Goal: Task Accomplishment & Management: Use online tool/utility

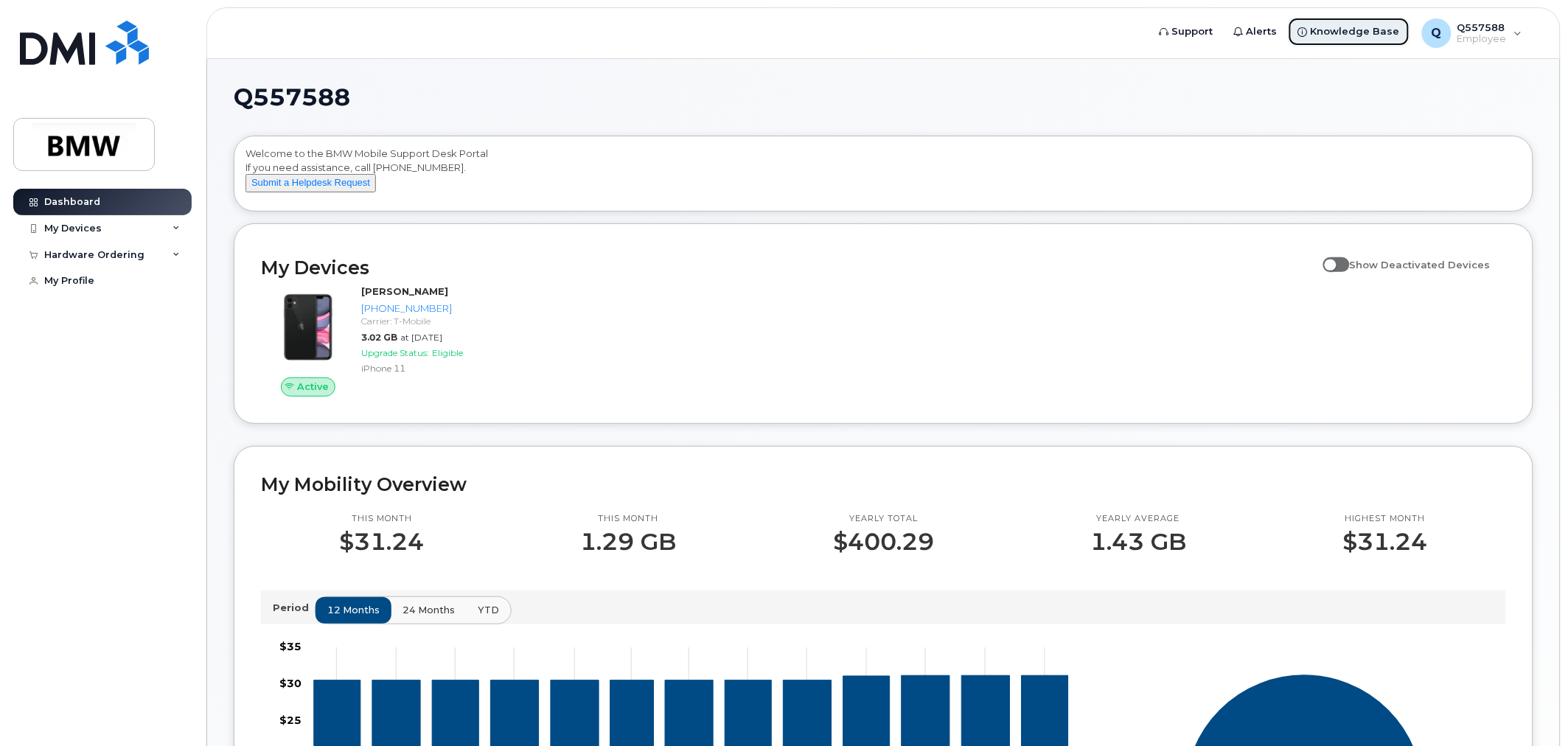
click at [1343, 37] on span "Knowledge Base" at bounding box center [1355, 31] width 89 height 15
click at [174, 231] on icon at bounding box center [176, 229] width 8 height 8
click at [474, 179] on div "Welcome to the BMW Mobile Support Desk Portal If you need assistance, call 800-…" at bounding box center [884, 176] width 1276 height 59
click at [520, 82] on div "Q557588 Welcome to the BMW Mobile Support Desk Portal If you need assistance, c…" at bounding box center [884, 665] width 1353 height 1213
click at [1213, 33] on span "Support" at bounding box center [1193, 31] width 41 height 15
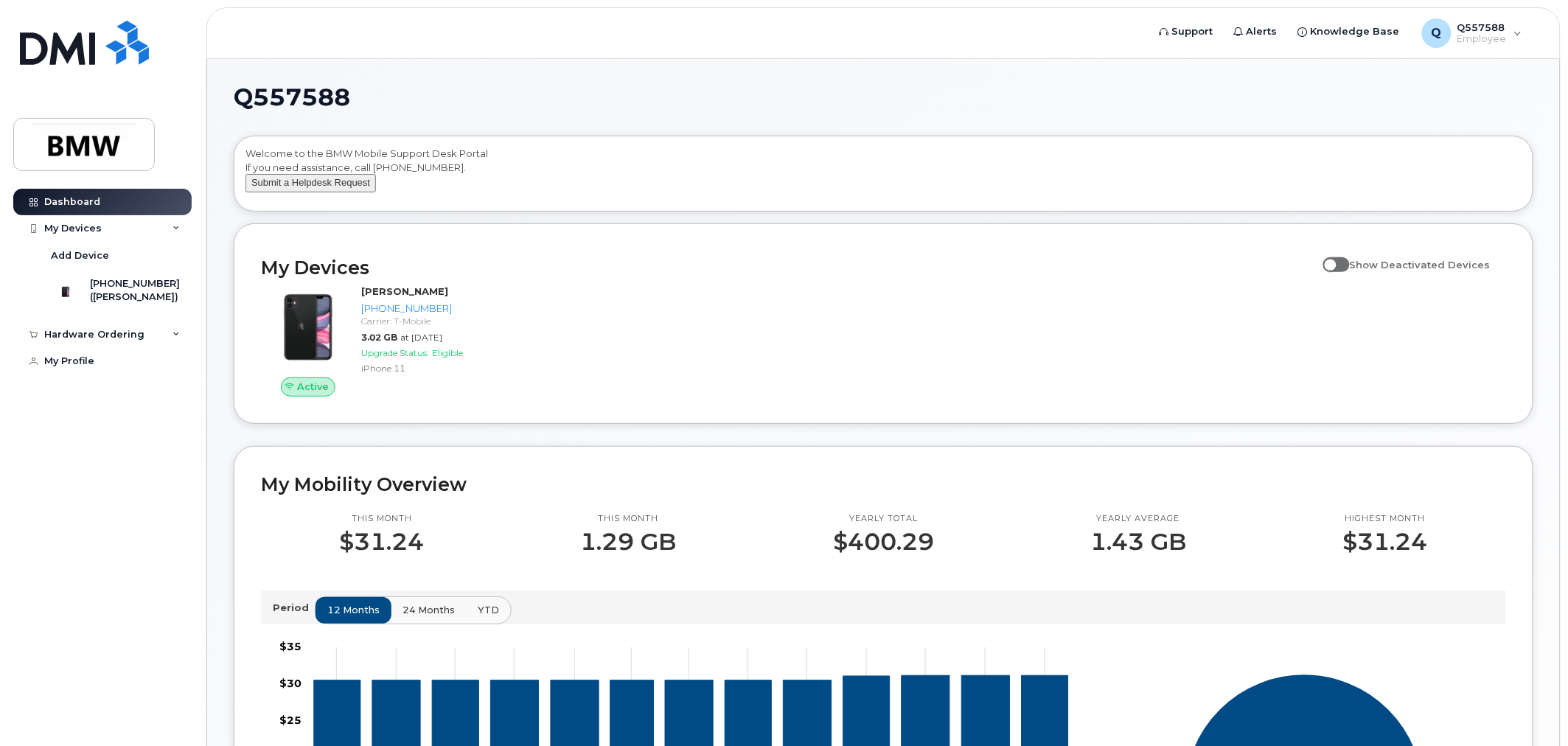
click at [315, 192] on button "Submit a Helpdesk Request" at bounding box center [311, 183] width 130 height 18
click at [83, 149] on img at bounding box center [85, 145] width 114 height 43
click at [1494, 35] on span "Employee" at bounding box center [1482, 39] width 49 height 12
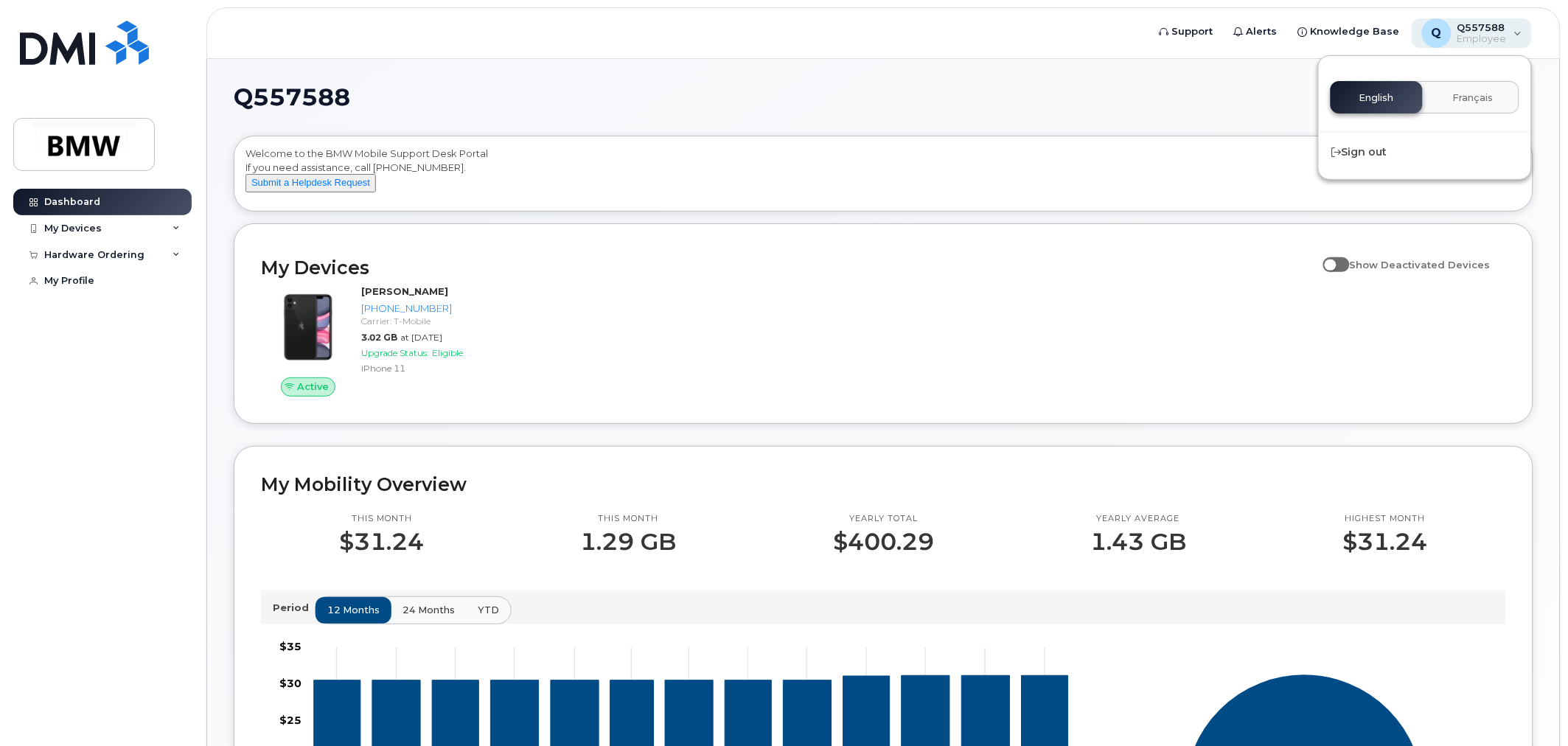
click at [1494, 35] on span "Employee" at bounding box center [1482, 39] width 49 height 12
click at [181, 256] on div "Hardware Ordering" at bounding box center [102, 254] width 179 height 27
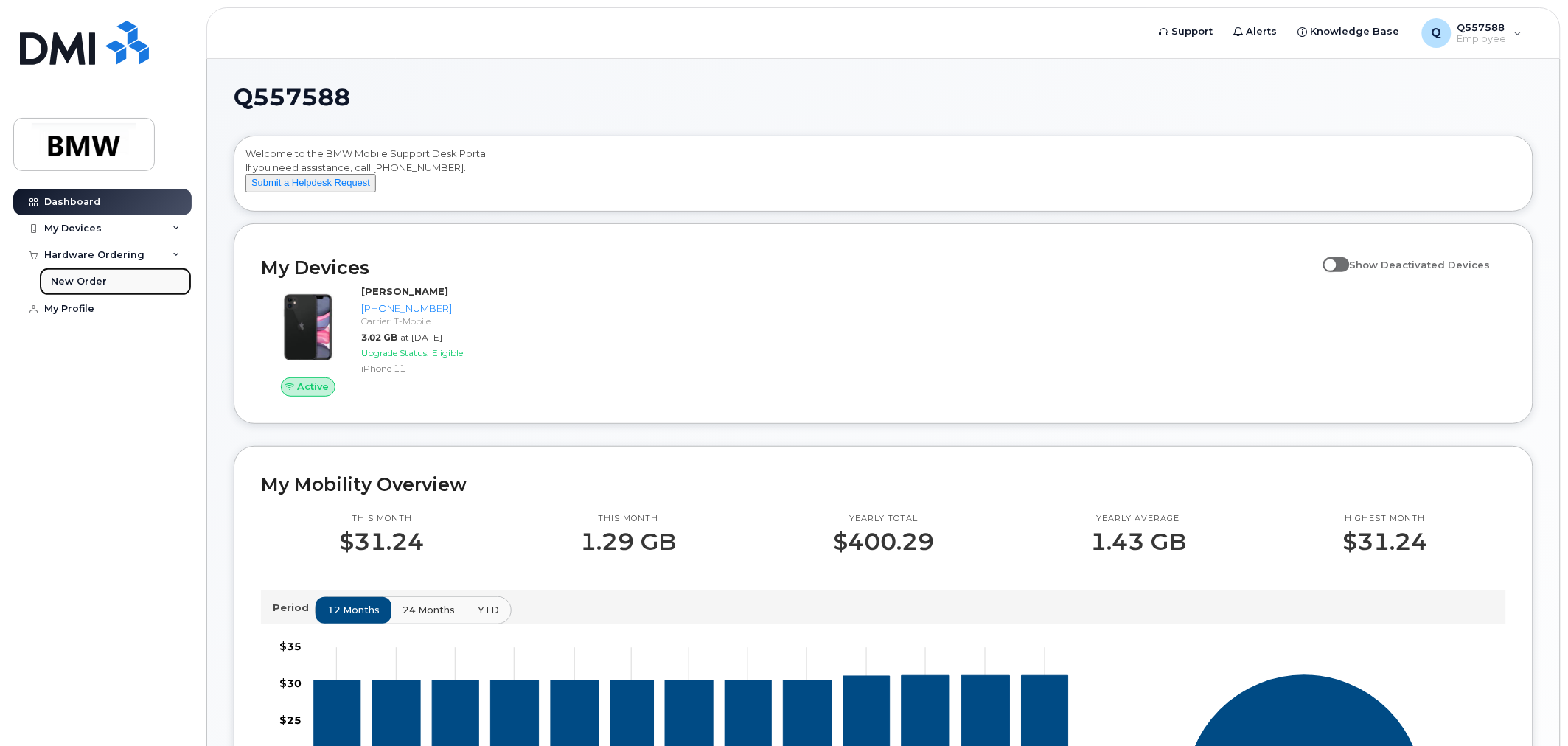
click at [77, 284] on div "New Order" at bounding box center [79, 281] width 56 height 13
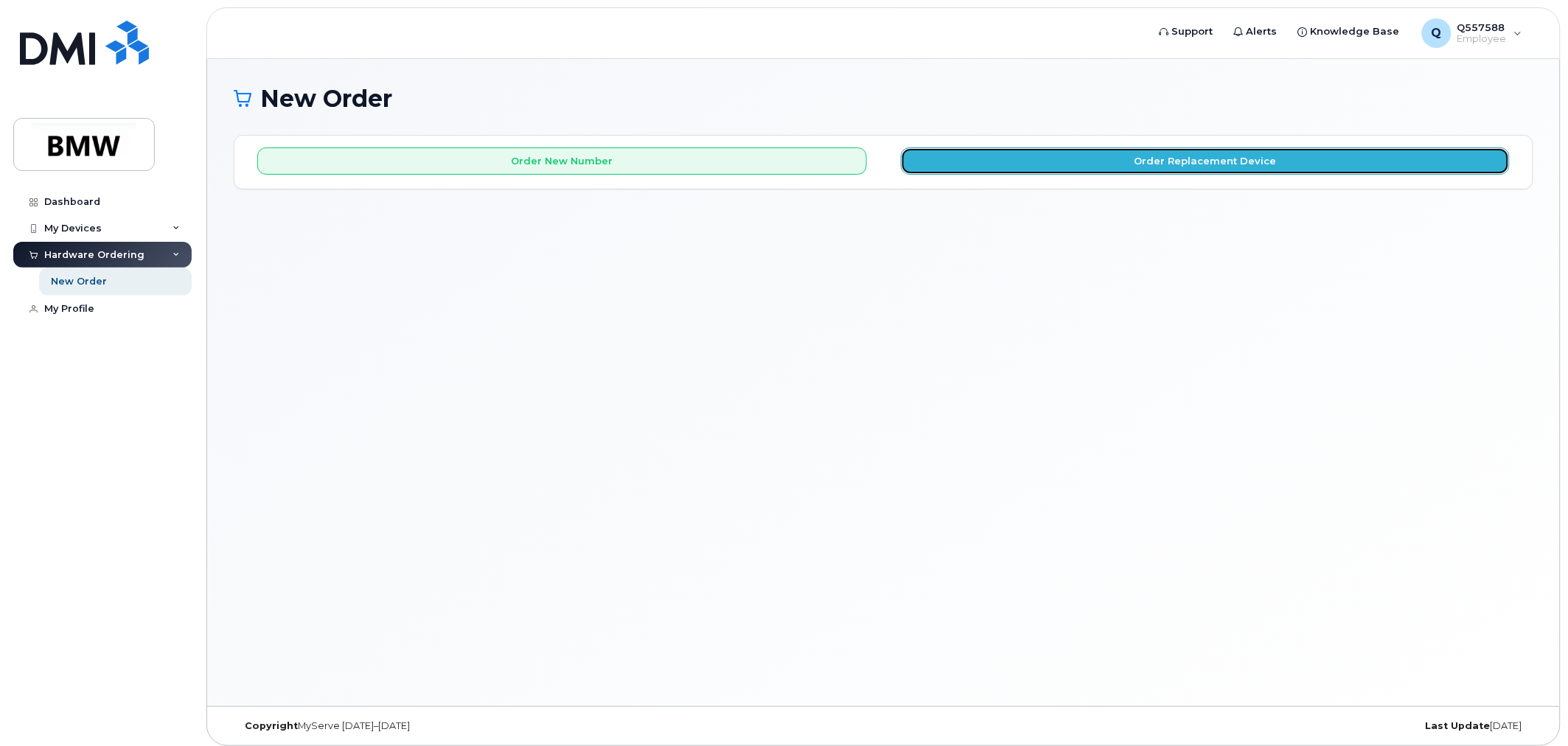
click at [1263, 166] on button "Order Replacement Device" at bounding box center [1206, 161] width 610 height 28
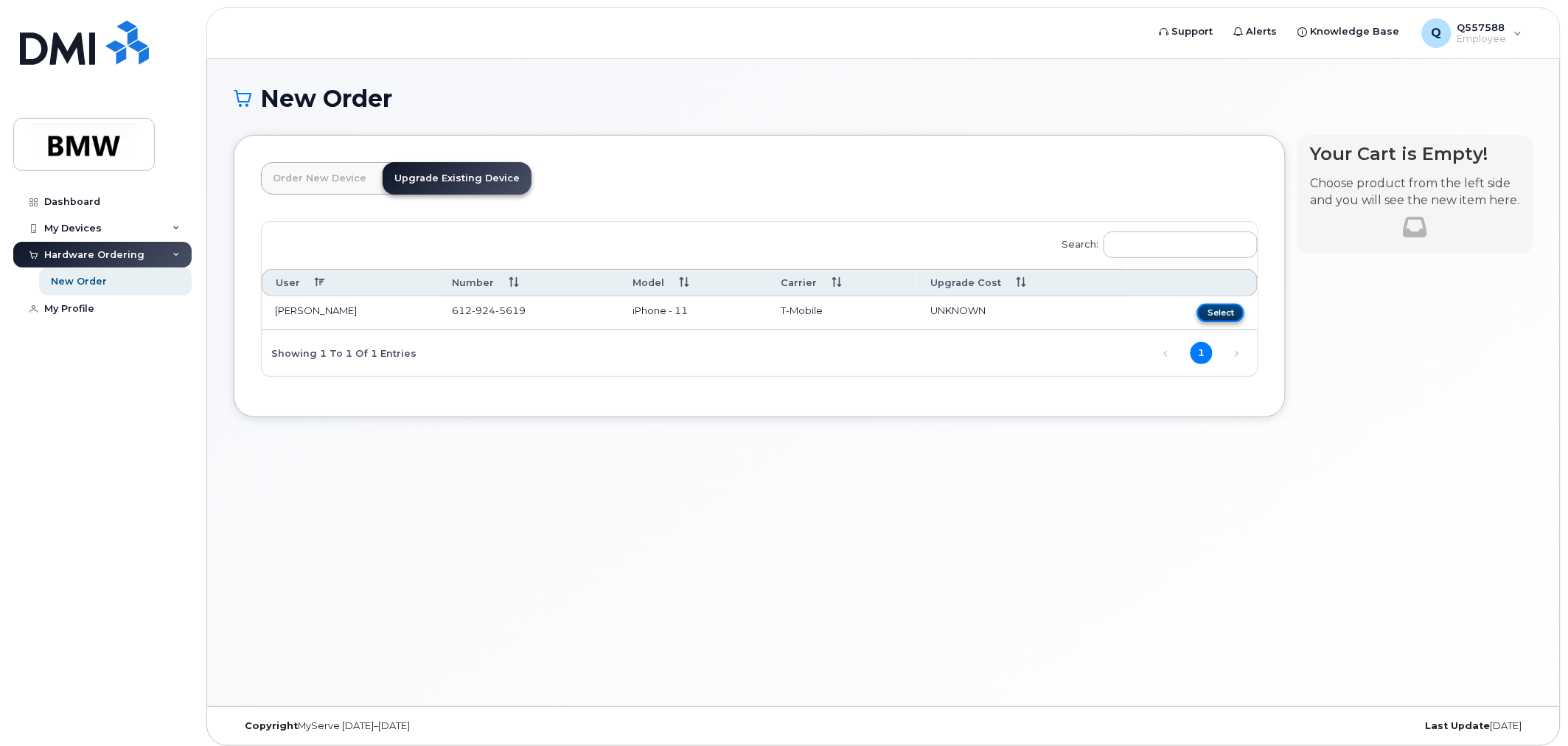
click at [1223, 316] on button "Select" at bounding box center [1220, 312] width 47 height 18
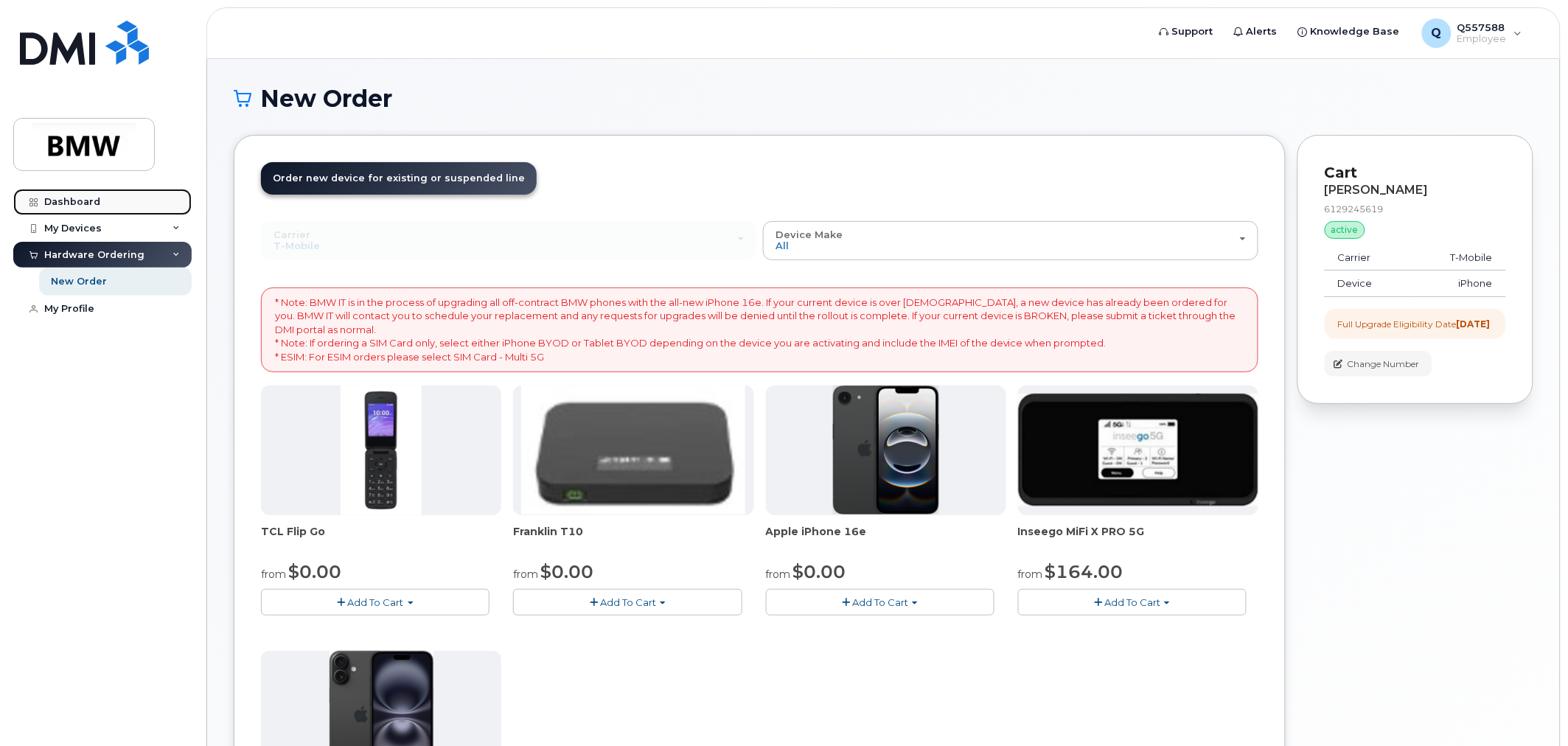
click at [79, 204] on div "Dashboard" at bounding box center [72, 202] width 56 height 12
